Goal: Task Accomplishment & Management: Manage account settings

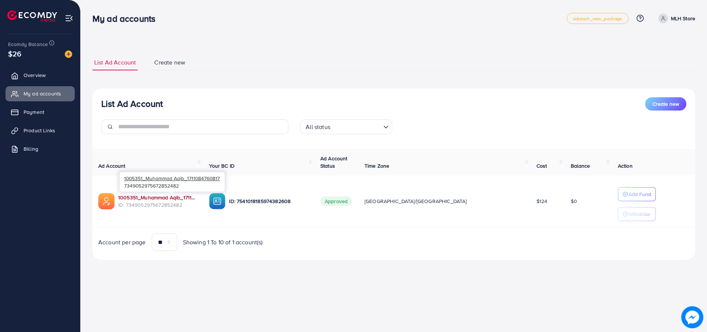
click at [189, 198] on link "1005351_Muhammad Aqib_1711084760817" at bounding box center [157, 197] width 79 height 7
click at [142, 197] on link "1005351_Muhammad Aqib_1711084760817" at bounding box center [157, 197] width 79 height 7
click at [141, 197] on link "1005351_Muhammad Aqib_1711084760817" at bounding box center [157, 197] width 79 height 7
click at [49, 75] on link "Overview" at bounding box center [40, 75] width 69 height 15
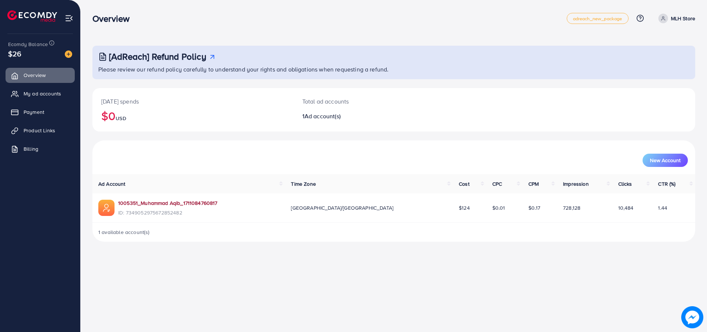
click at [150, 201] on link "1005351_Muhammad Aqib_1711084760817" at bounding box center [167, 202] width 99 height 7
click at [41, 112] on span "Payment" at bounding box center [35, 111] width 21 height 7
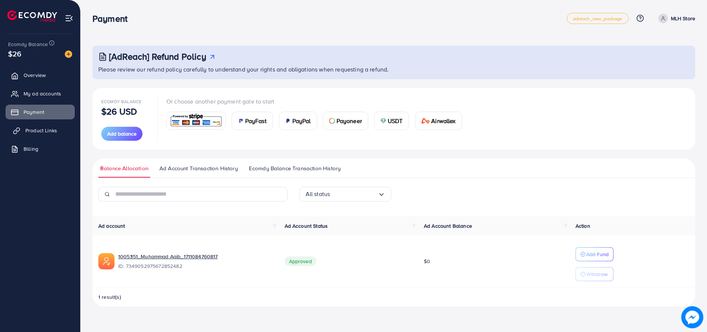
click at [33, 134] on link "Product Links" at bounding box center [40, 130] width 69 height 15
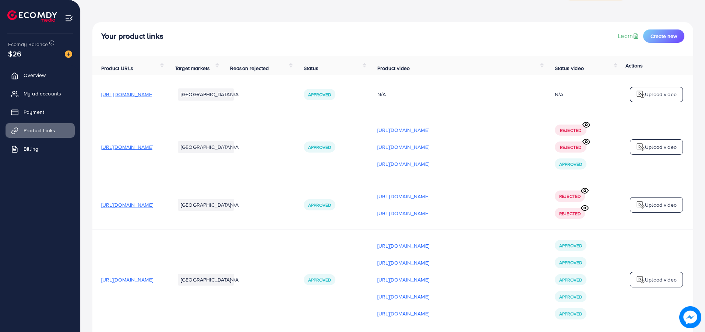
scroll to position [37, 0]
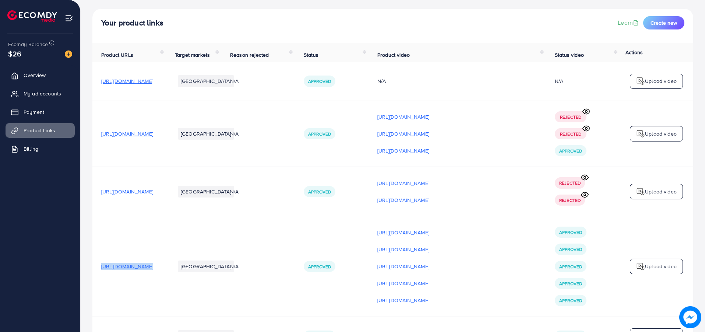
drag, startPoint x: 96, startPoint y: 269, endPoint x: 231, endPoint y: 281, distance: 135.2
click at [230, 281] on tr "https://mlhstore.com/products/urban-long-wallet Pakistan N/A Approved https://f…" at bounding box center [392, 266] width 601 height 100
copy span "https://mlhstore.com/products/urban-long-wallet"
click at [490, 219] on td "https://files.ecomdy.com/videos/e0cfa39a-3445-48c5-8c21-ecd75252c986-1756218494…" at bounding box center [456, 266] width 177 height 100
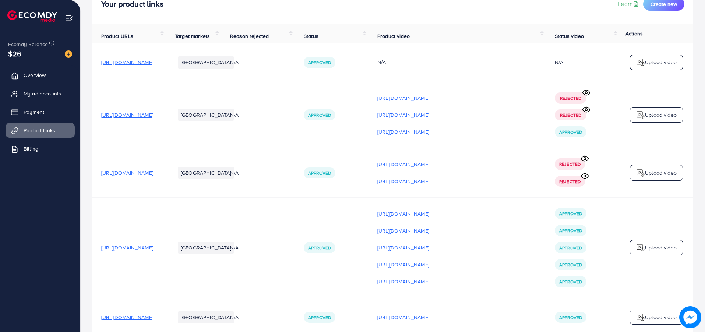
scroll to position [74, 0]
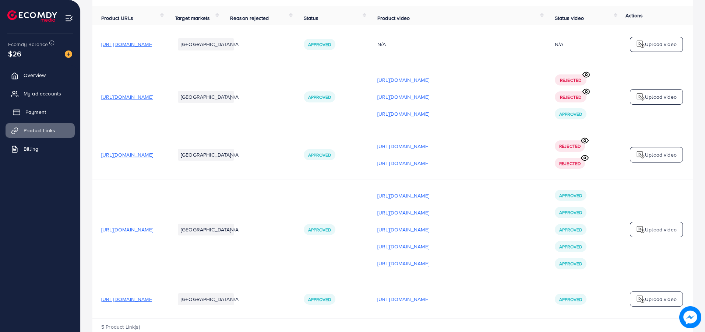
click at [41, 112] on span "Payment" at bounding box center [35, 111] width 21 height 7
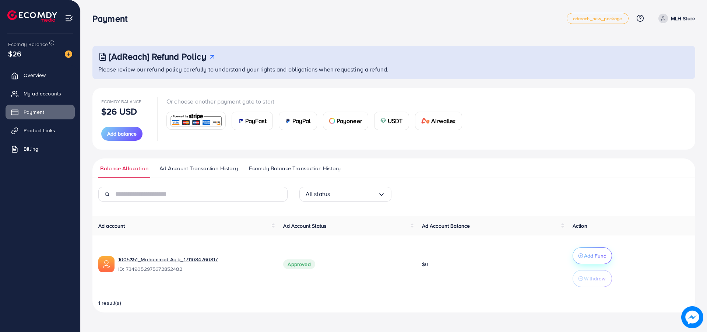
click at [580, 251] on button "Add Fund" at bounding box center [591, 255] width 39 height 17
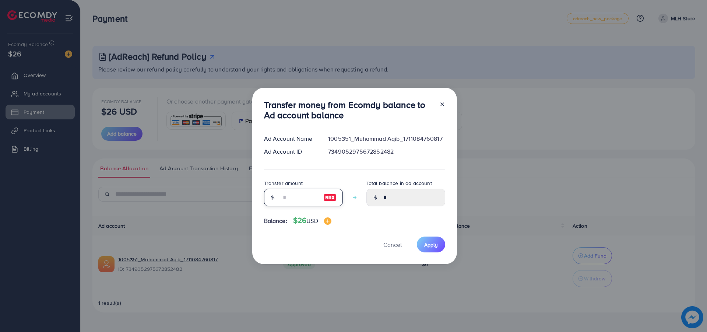
click at [287, 192] on input "number" at bounding box center [299, 197] width 37 height 18
type input "*"
type input "****"
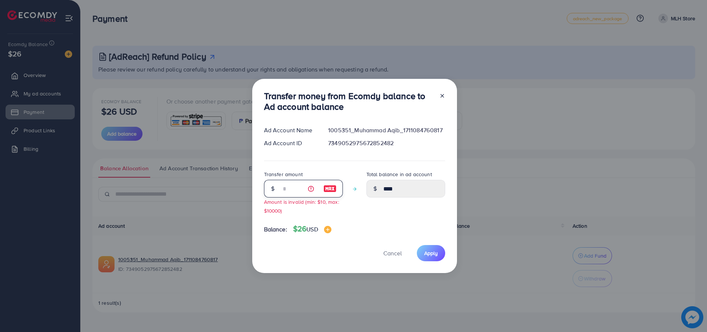
type input "**"
type input "*****"
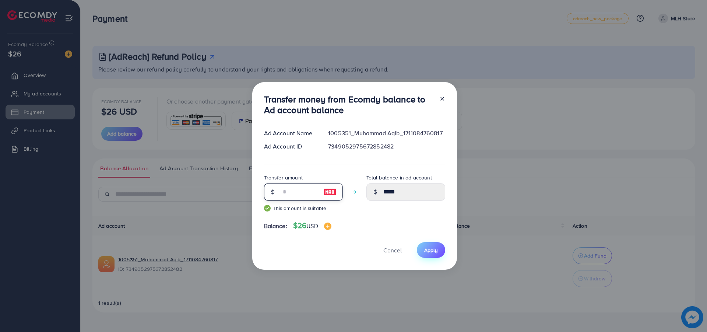
type input "**"
click at [425, 255] on button "Apply" at bounding box center [431, 250] width 28 height 16
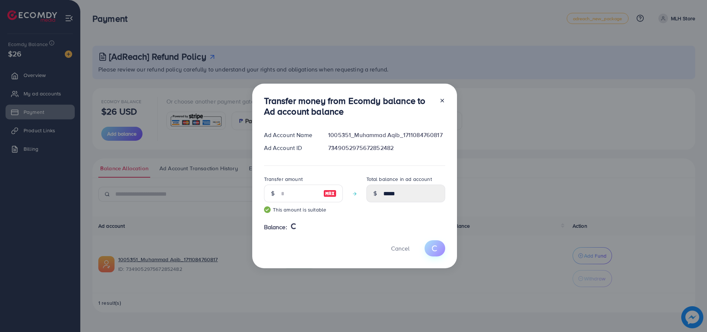
type input "*"
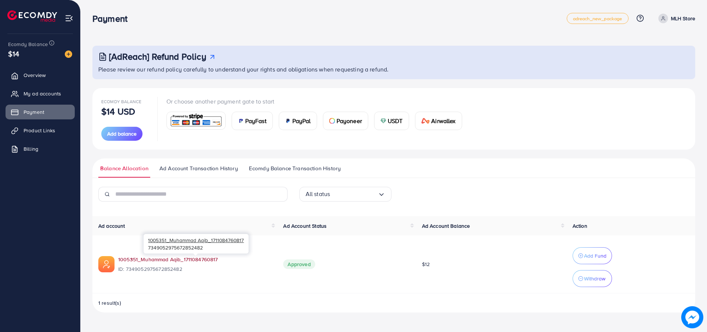
click at [180, 259] on link "1005351_Muhammad Aqib_1711084760817" at bounding box center [194, 258] width 153 height 7
click at [141, 260] on link "1005351_Muhammad Aqib_1711084760817" at bounding box center [194, 258] width 153 height 7
